Goal: Browse casually

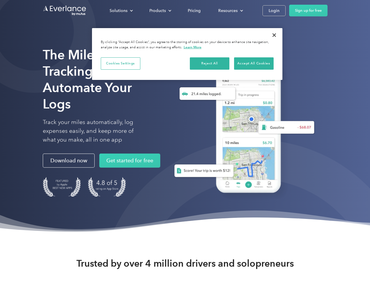
click at [121, 11] on div "Solutions" at bounding box center [119, 10] width 18 height 7
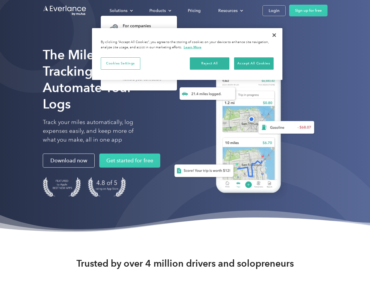
click at [160, 11] on div "Products" at bounding box center [158, 10] width 16 height 7
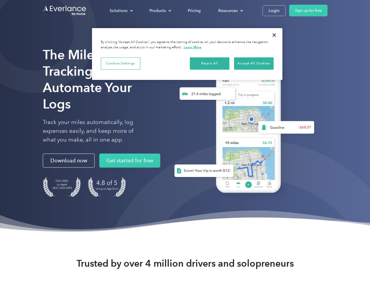
click at [230, 11] on div "Resources" at bounding box center [227, 10] width 19 height 7
click at [120, 63] on button "Cookies Settings" at bounding box center [121, 63] width 40 height 12
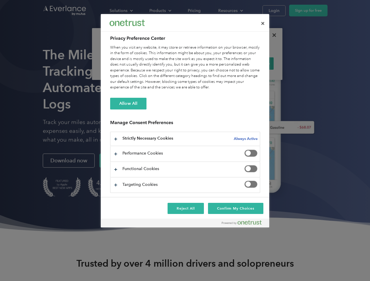
click at [210, 63] on div "When you visit any website, it may store or retrieve information on your browse…" at bounding box center [185, 68] width 150 height 46
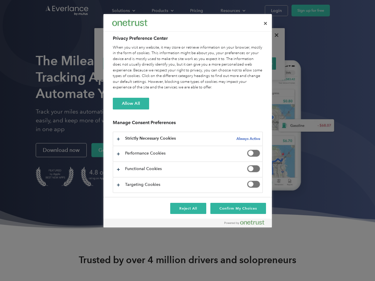
click at [254, 63] on div "When you visit any website, it may store or retrieve information on your browse…" at bounding box center [188, 68] width 150 height 46
click at [274, 35] on div at bounding box center [187, 140] width 375 height 281
